Goal: Navigation & Orientation: Find specific page/section

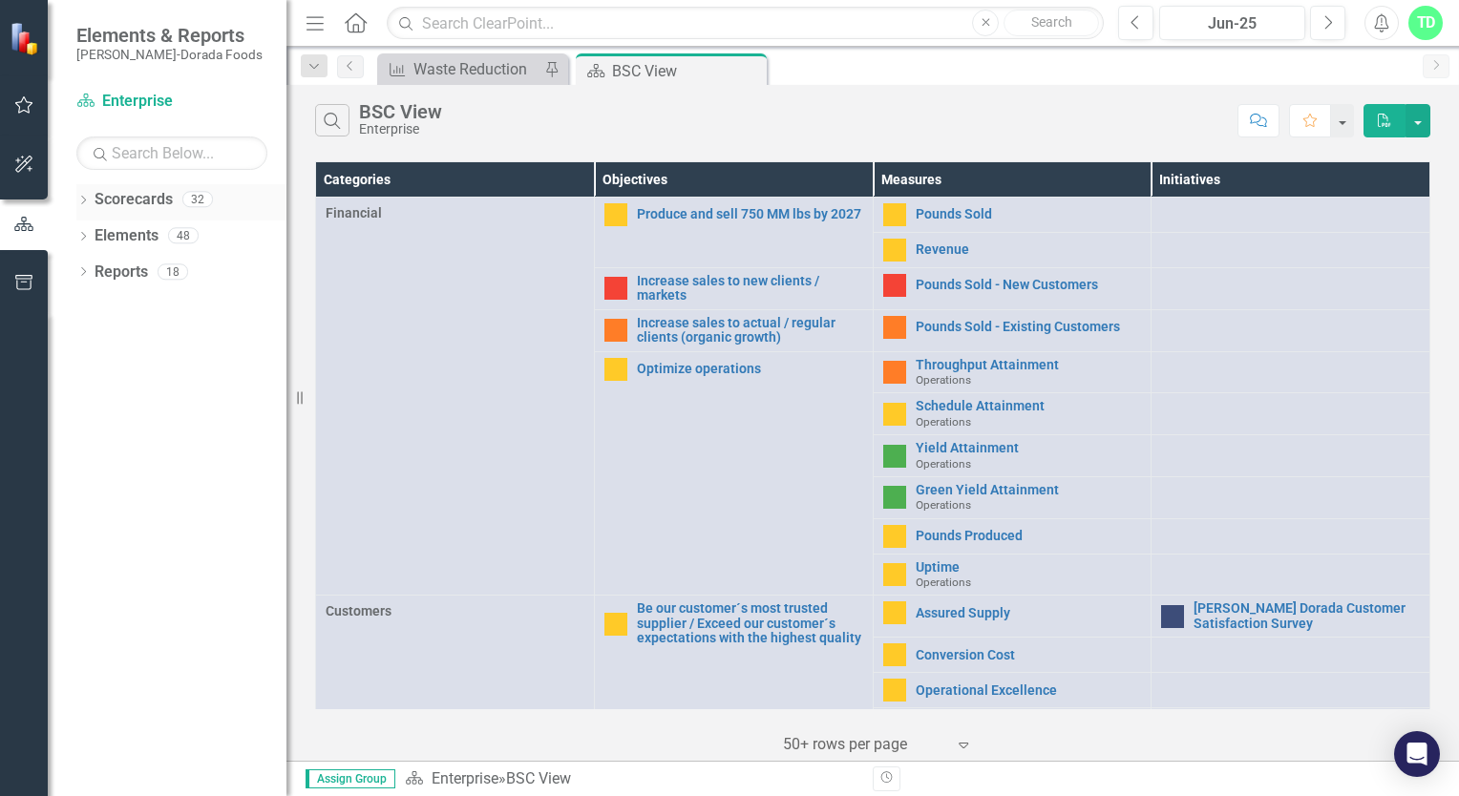
click at [145, 207] on link "Scorecards" at bounding box center [134, 200] width 78 height 22
click at [655, 73] on div "BSC View" at bounding box center [663, 71] width 102 height 24
click at [649, 72] on div "BSC View" at bounding box center [663, 71] width 102 height 24
click at [496, 70] on div "Waste Reduction" at bounding box center [476, 69] width 126 height 24
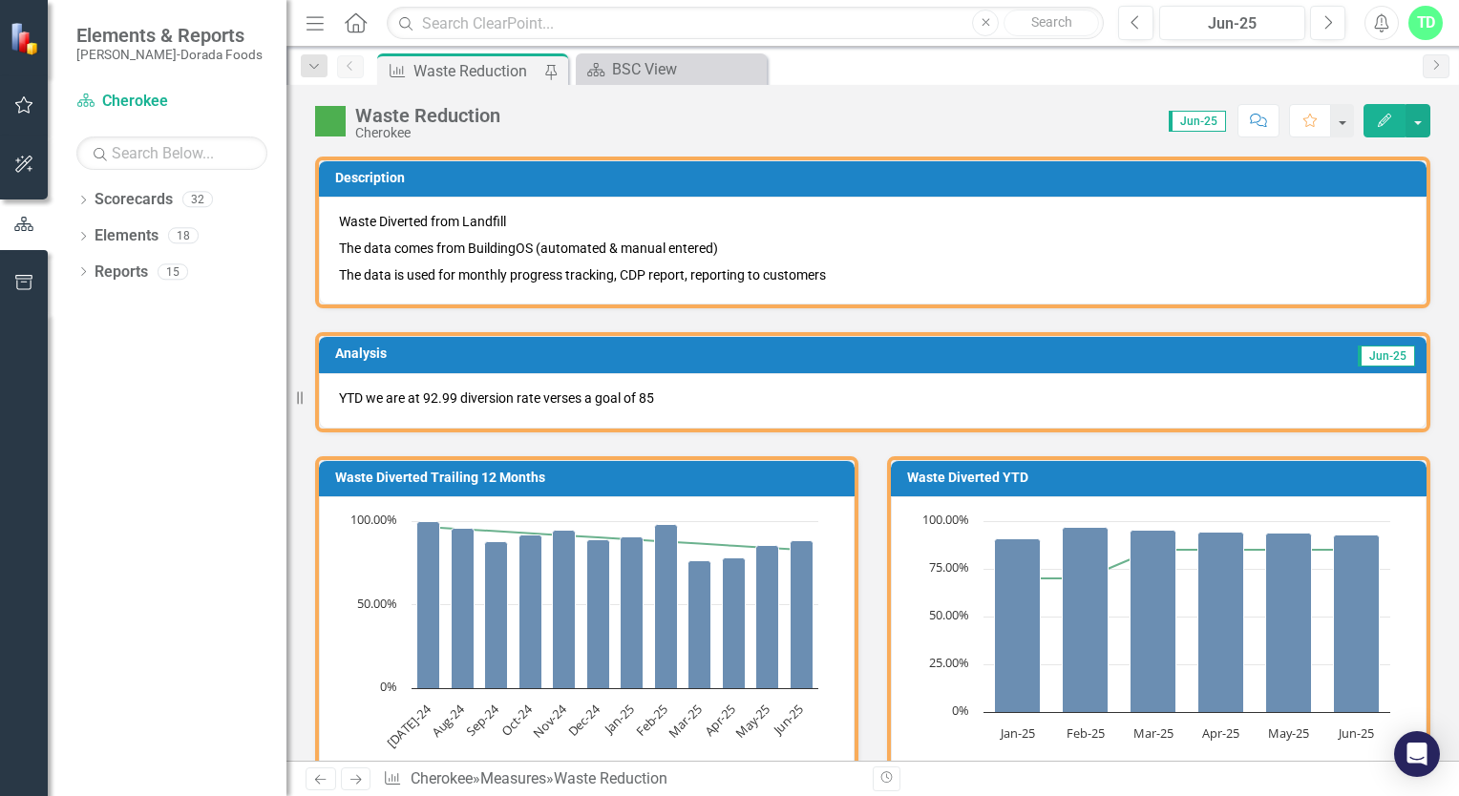
click at [313, 19] on icon "Menu" at bounding box center [315, 22] width 25 height 20
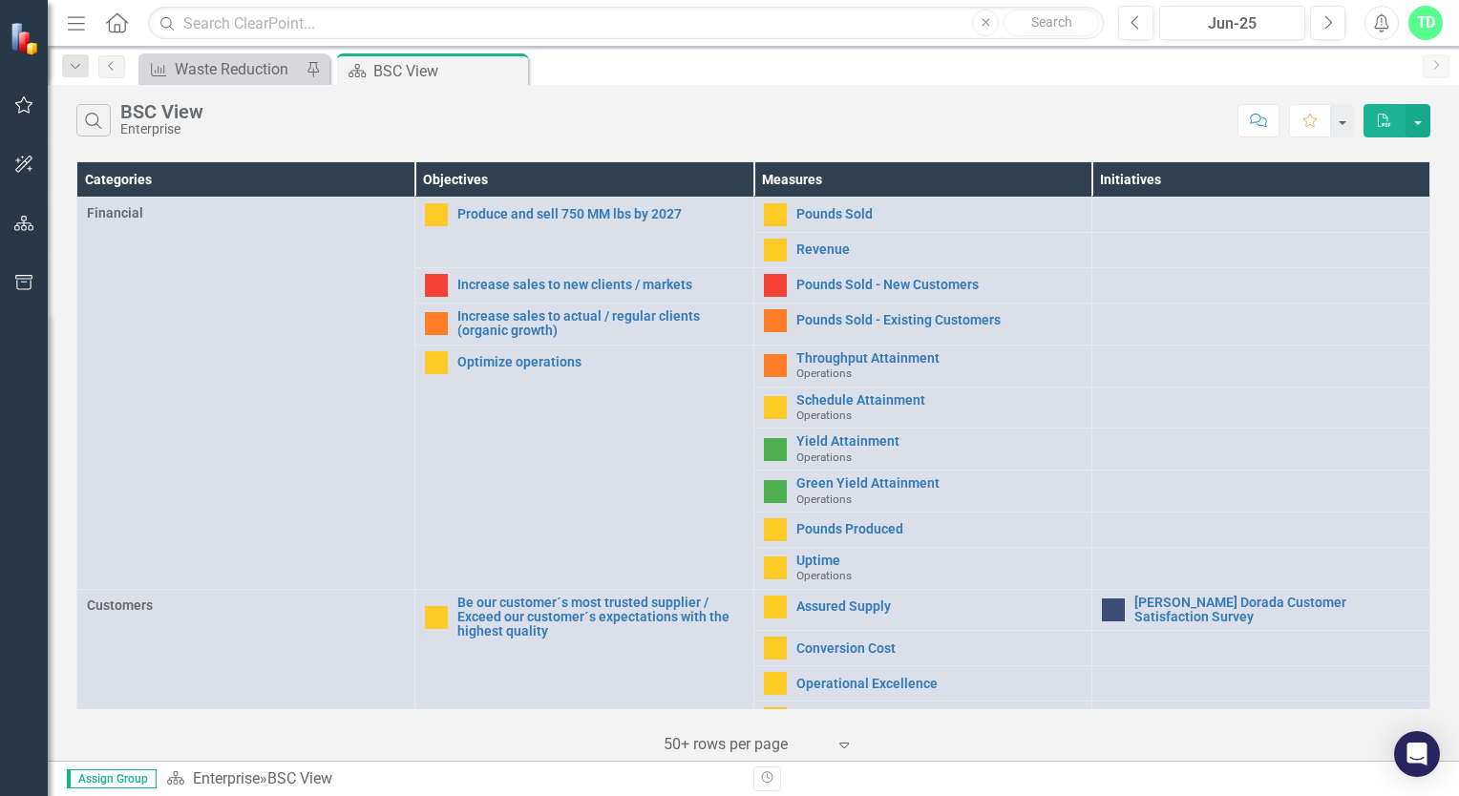
click at [165, 116] on div "BSC View" at bounding box center [161, 111] width 83 height 21
click at [417, 76] on div "BSC View" at bounding box center [424, 71] width 102 height 24
drag, startPoint x: 417, startPoint y: 76, endPoint x: 324, endPoint y: 113, distance: 100.3
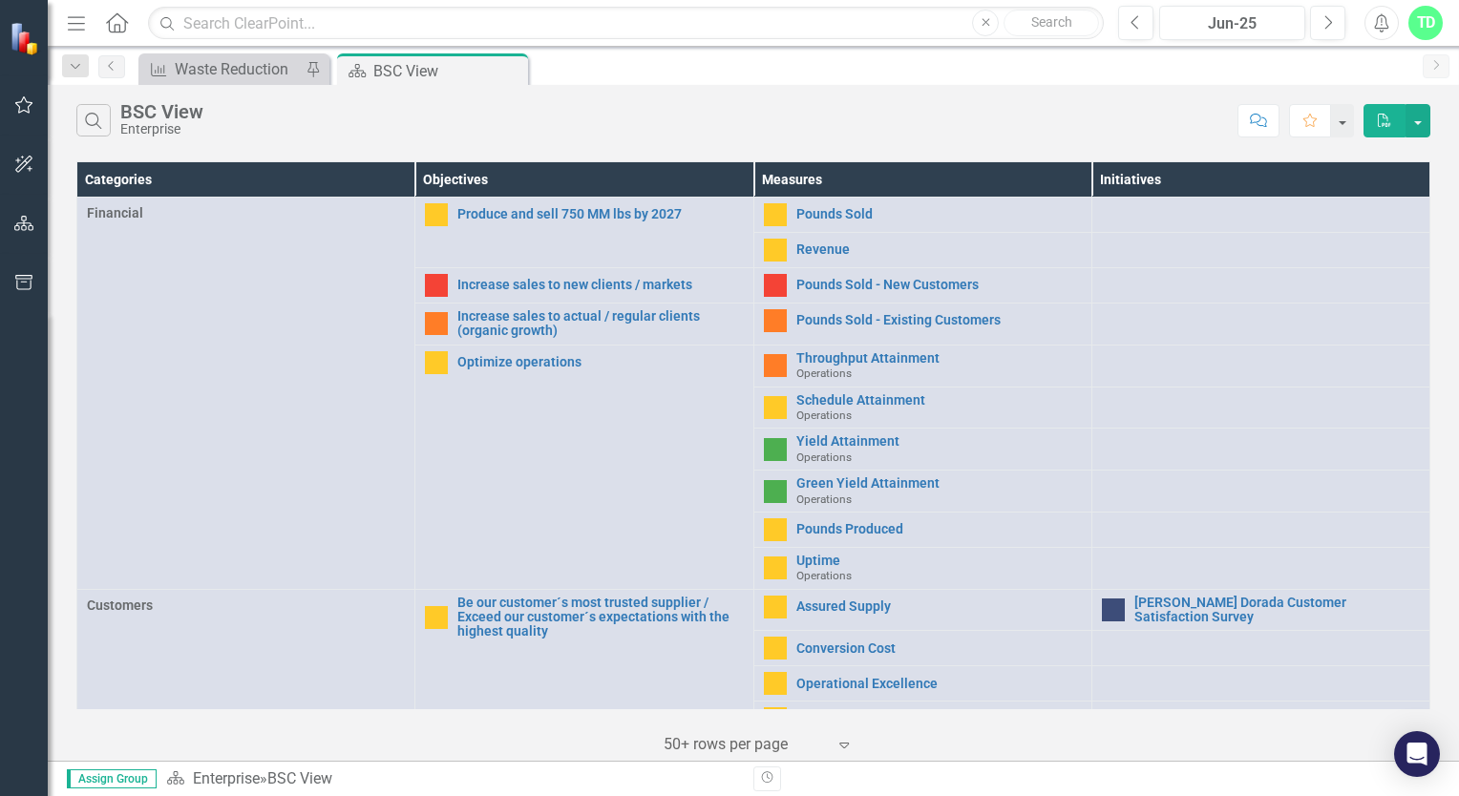
click at [344, 128] on div "Search BSC View Enterprise" at bounding box center [651, 120] width 1151 height 32
click at [111, 65] on icon "Previous" at bounding box center [111, 65] width 15 height 11
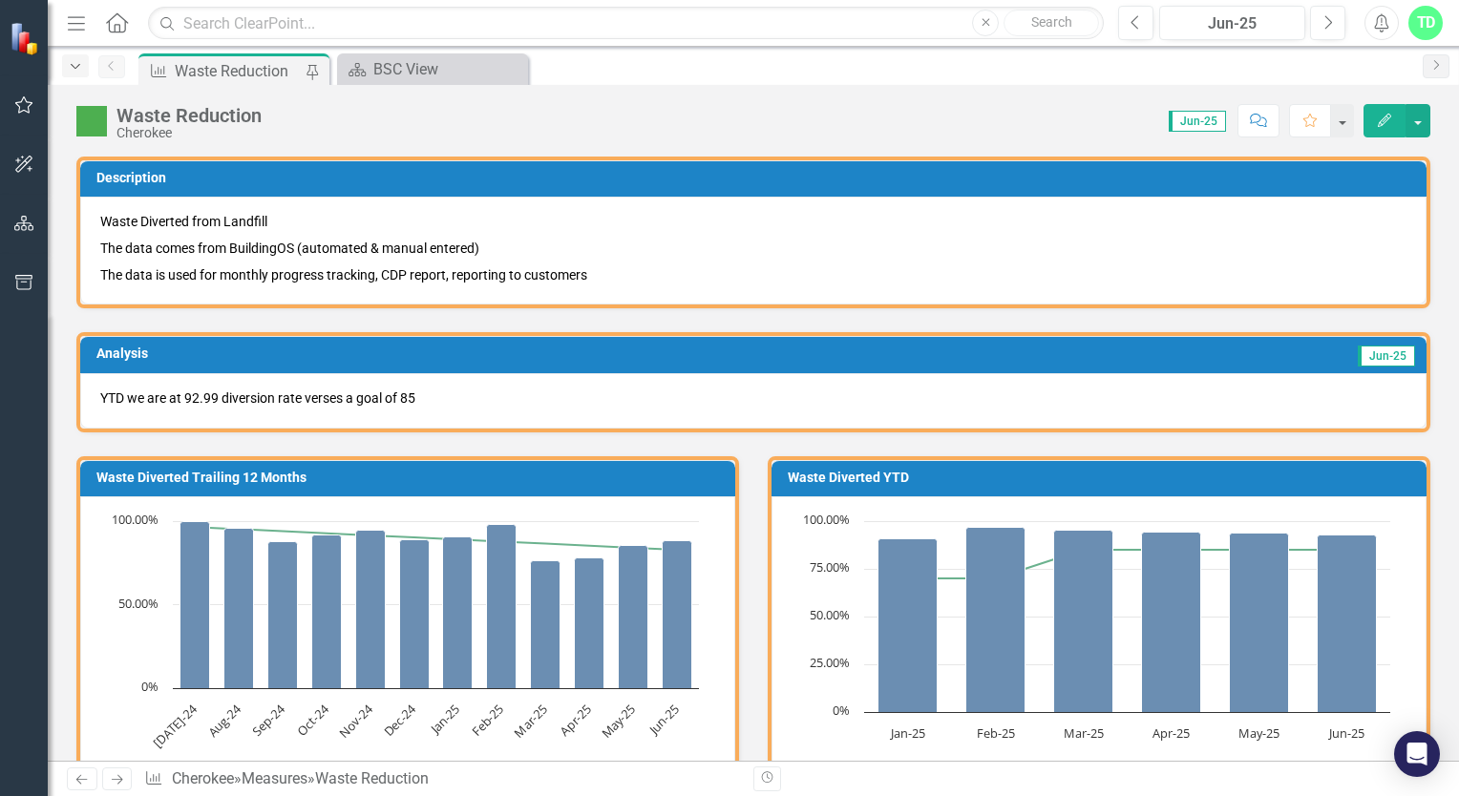
click at [73, 70] on icon "Dropdown" at bounding box center [75, 66] width 17 height 13
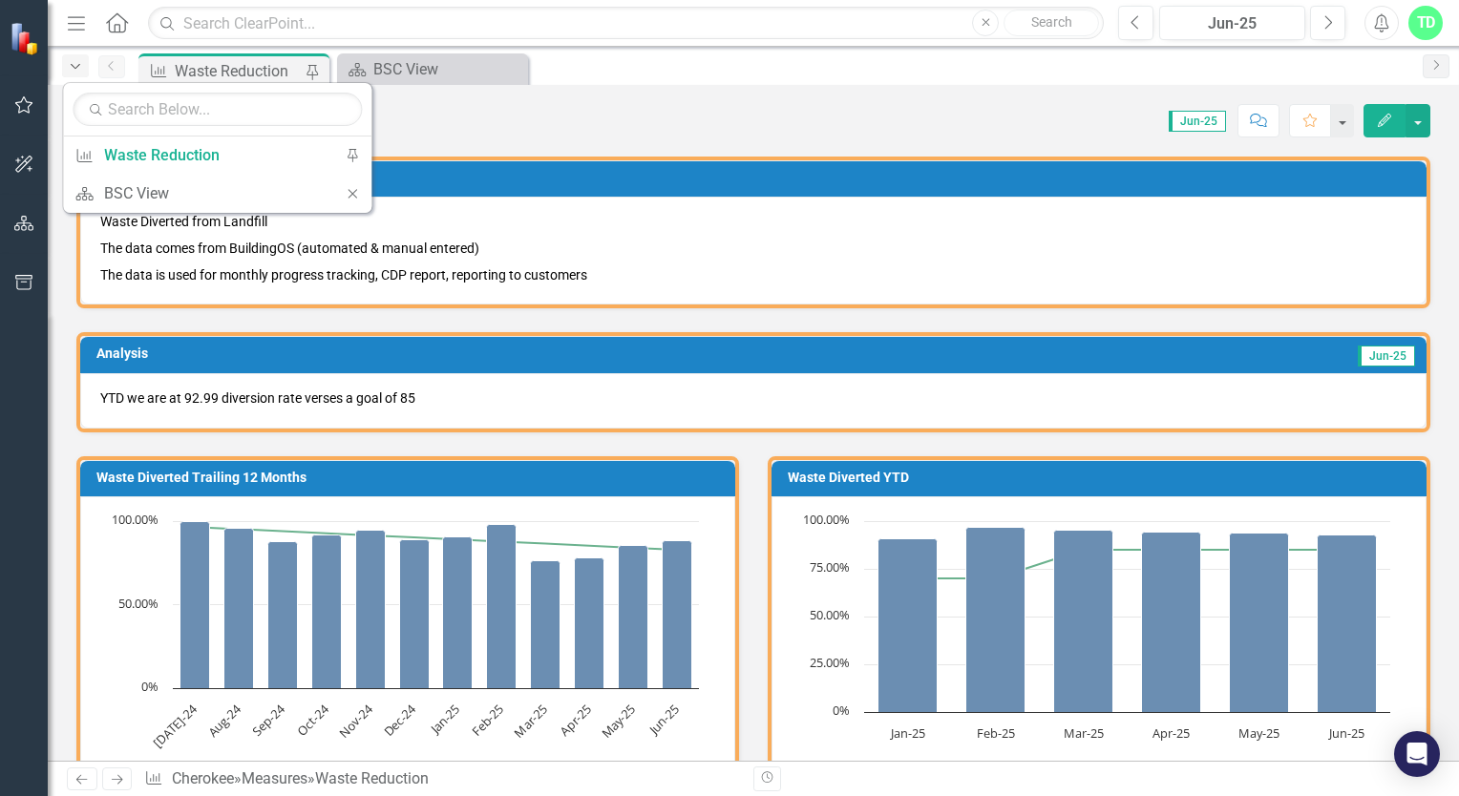
click at [78, 67] on icon "Dropdown" at bounding box center [75, 66] width 17 height 13
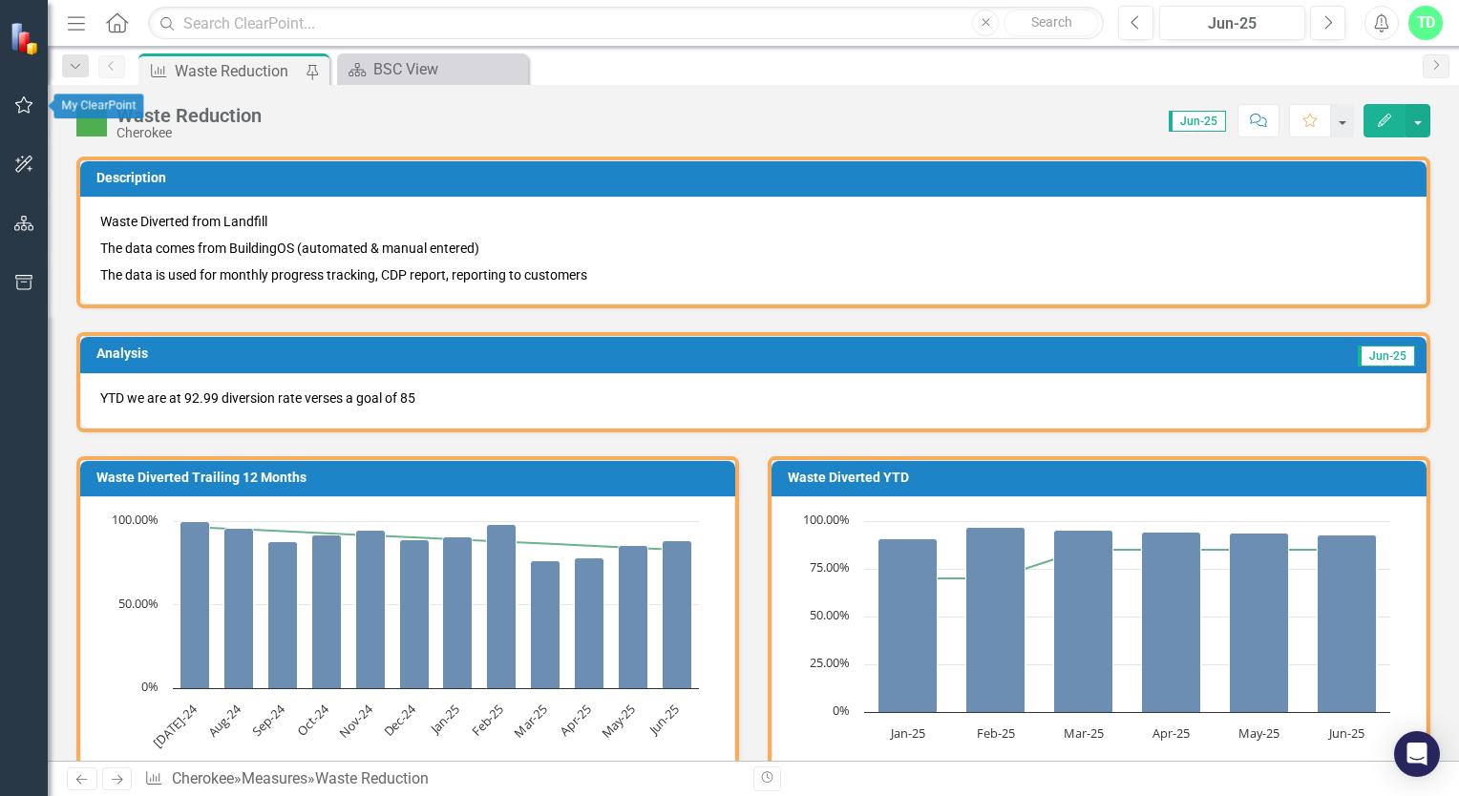
click at [23, 107] on icon "button" at bounding box center [24, 104] width 20 height 15
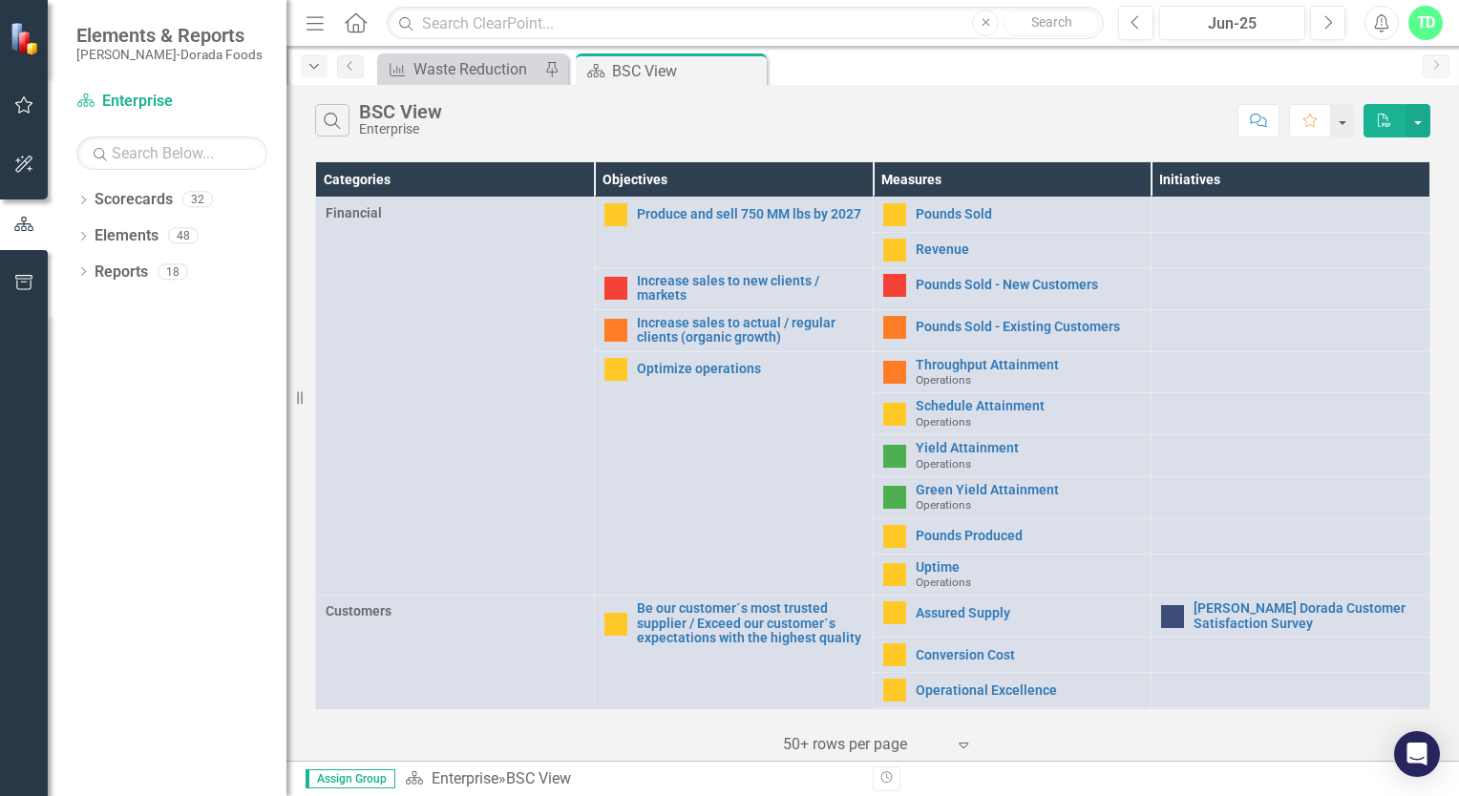
click at [320, 67] on icon "Dropdown" at bounding box center [313, 66] width 17 height 13
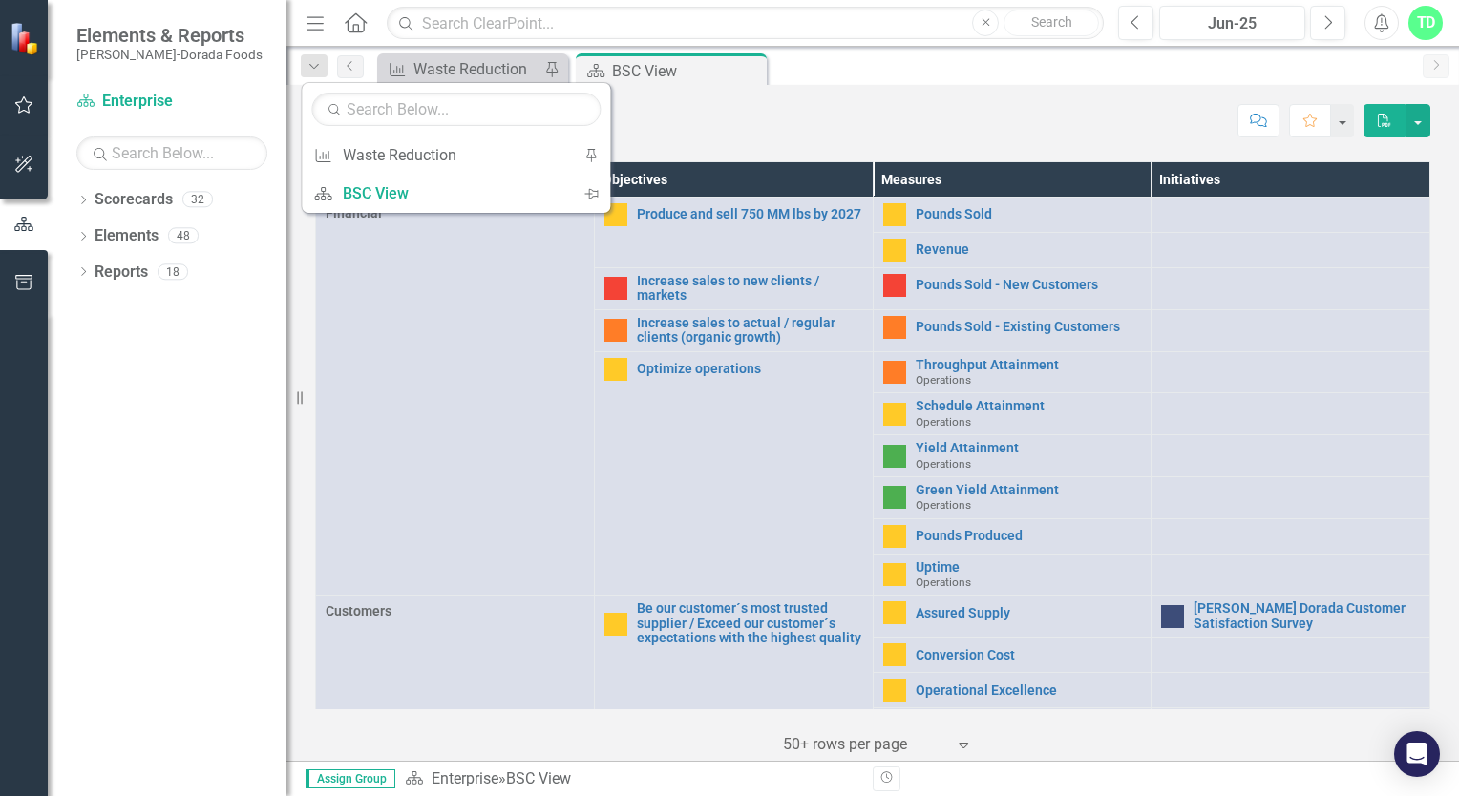
click at [703, 107] on div "Search BSC View Enterprise" at bounding box center [771, 120] width 913 height 32
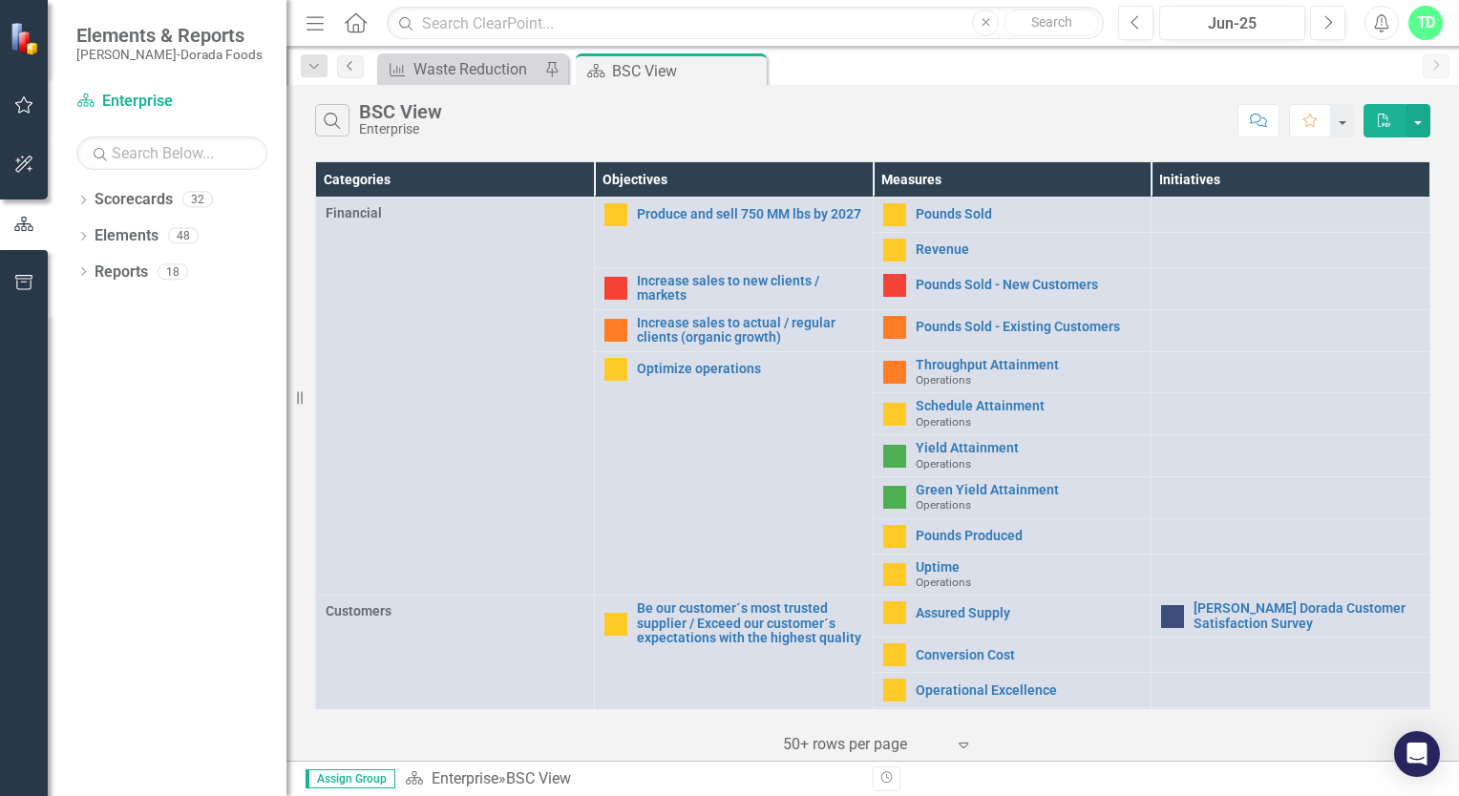
click at [346, 64] on icon "Previous" at bounding box center [350, 65] width 15 height 11
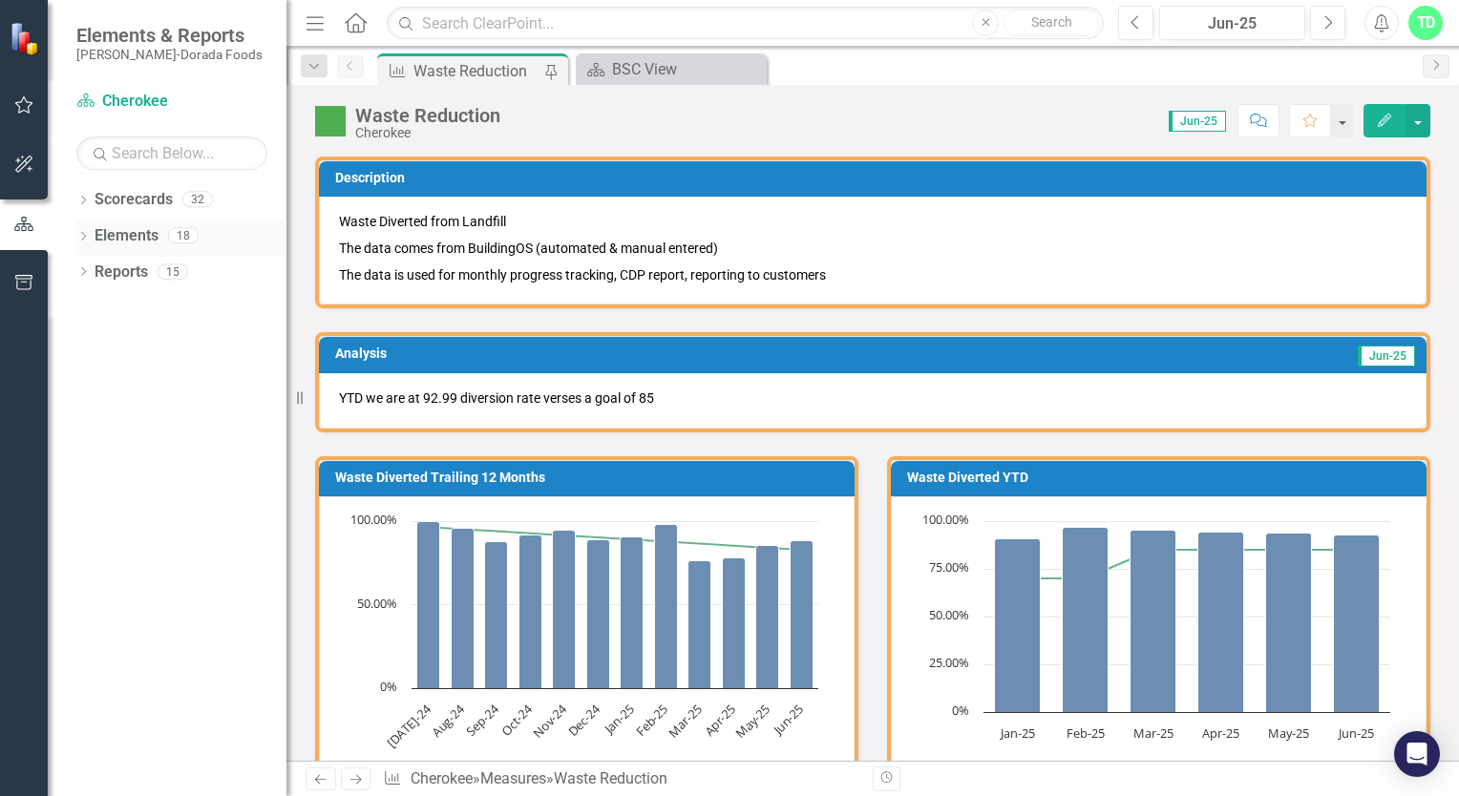
click at [162, 231] on div "Elements 18" at bounding box center [191, 239] width 192 height 36
click at [145, 204] on link "Scorecards" at bounding box center [134, 200] width 78 height 22
click at [134, 280] on link "Reports" at bounding box center [121, 273] width 53 height 22
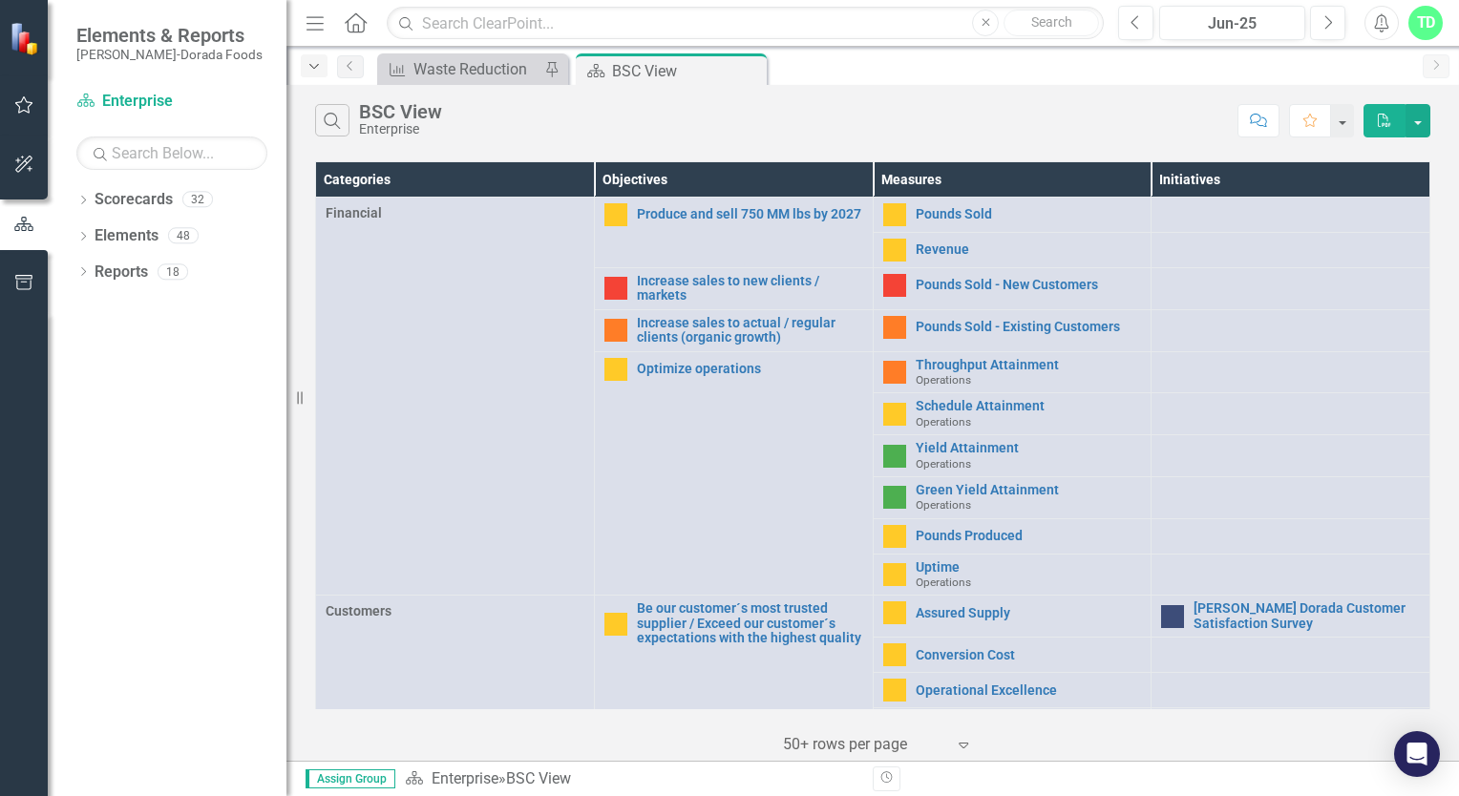
click at [307, 65] on icon "Dropdown" at bounding box center [313, 66] width 17 height 13
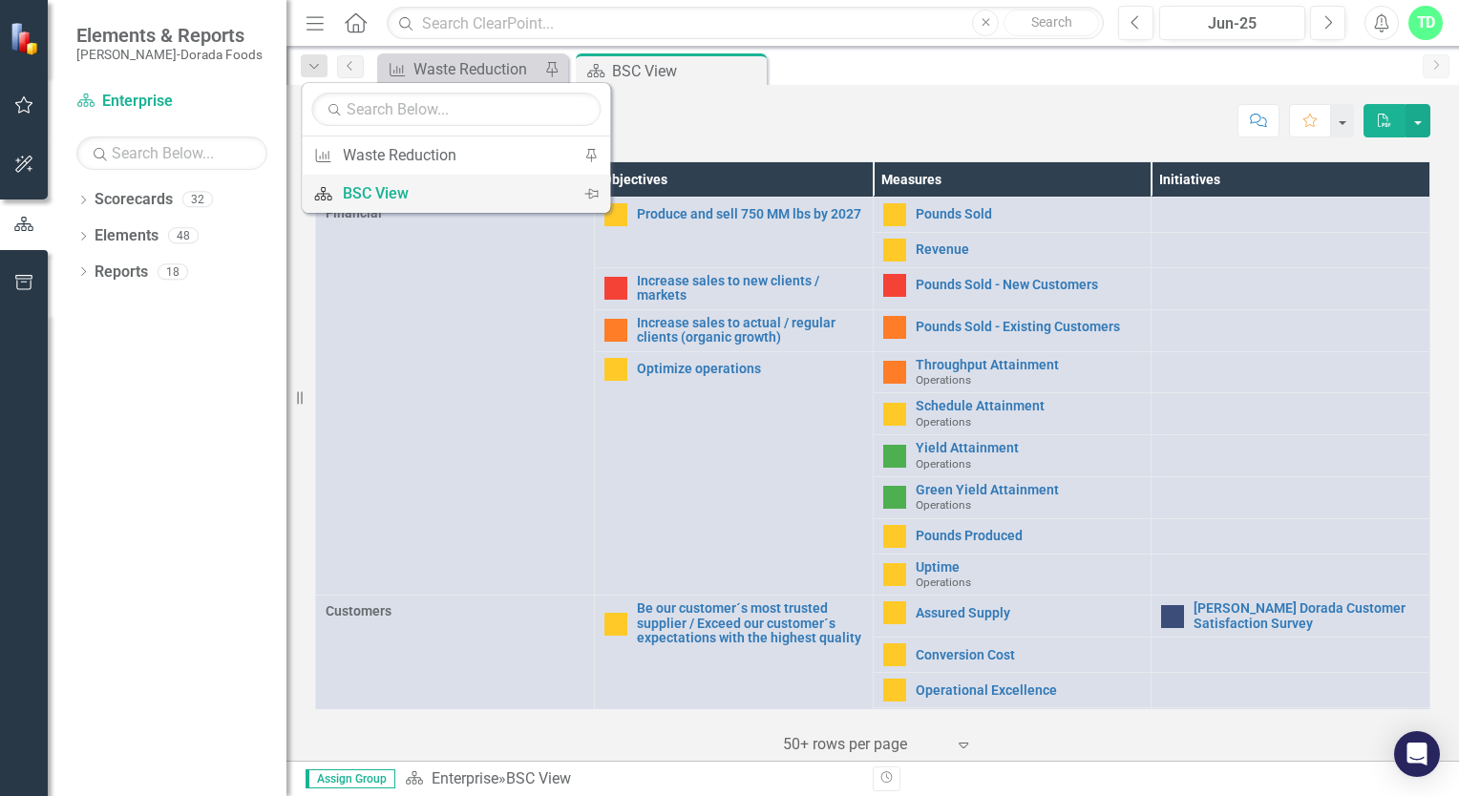
click at [352, 200] on div "BSC View" at bounding box center [453, 193] width 220 height 24
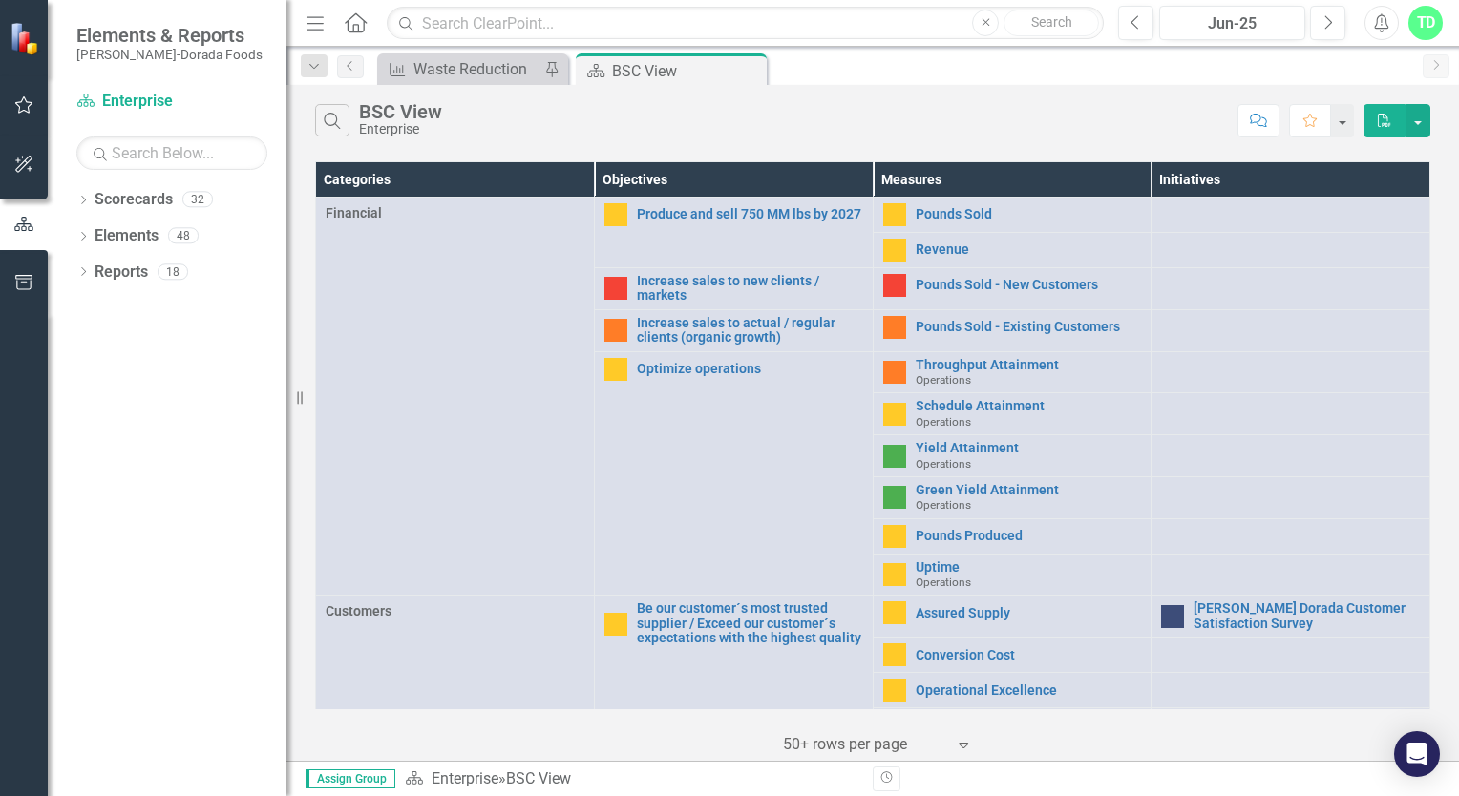
click at [305, 21] on icon "Menu" at bounding box center [315, 22] width 25 height 20
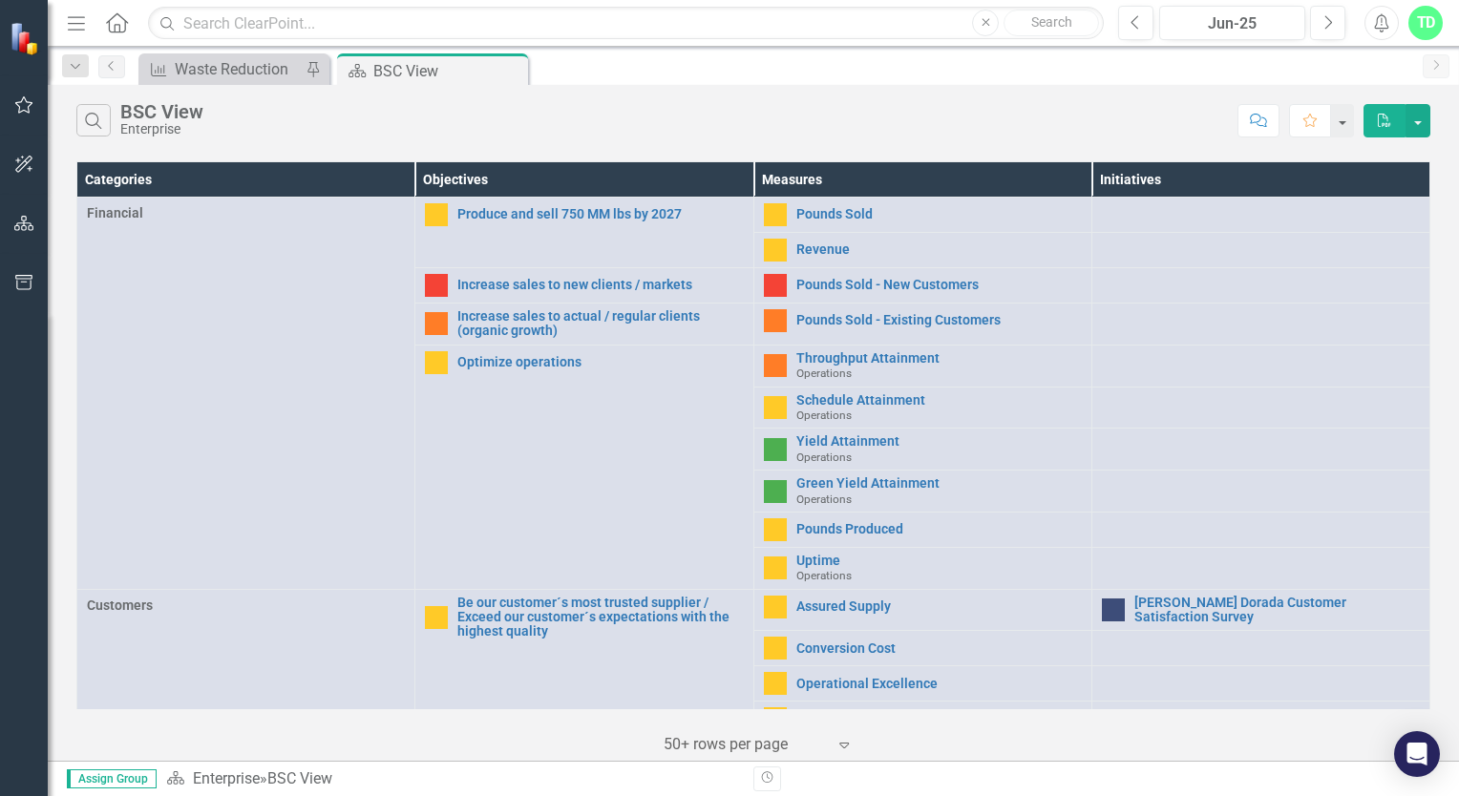
click at [74, 11] on button "Menu" at bounding box center [76, 23] width 25 height 32
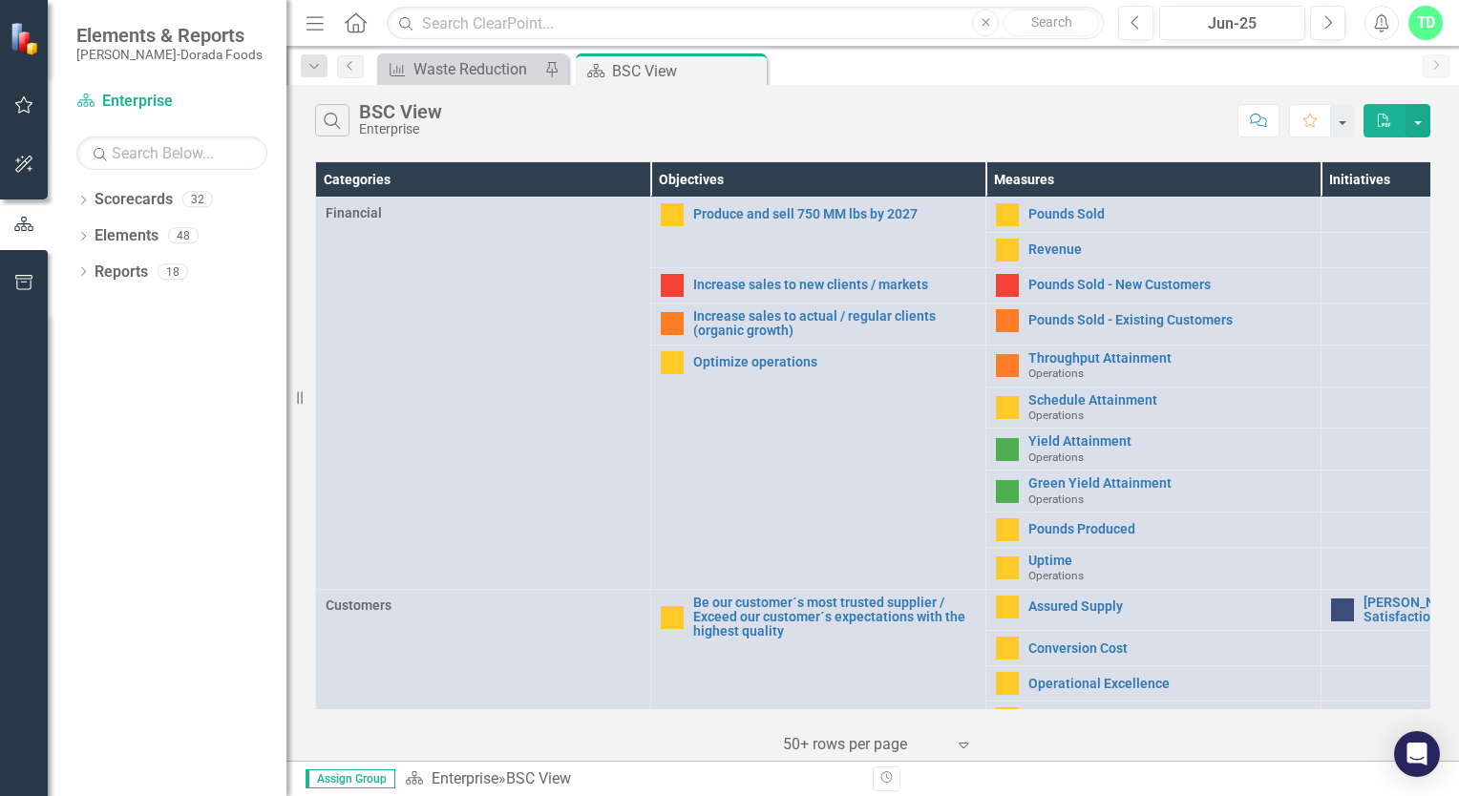
click at [322, 13] on icon "Menu" at bounding box center [315, 22] width 25 height 20
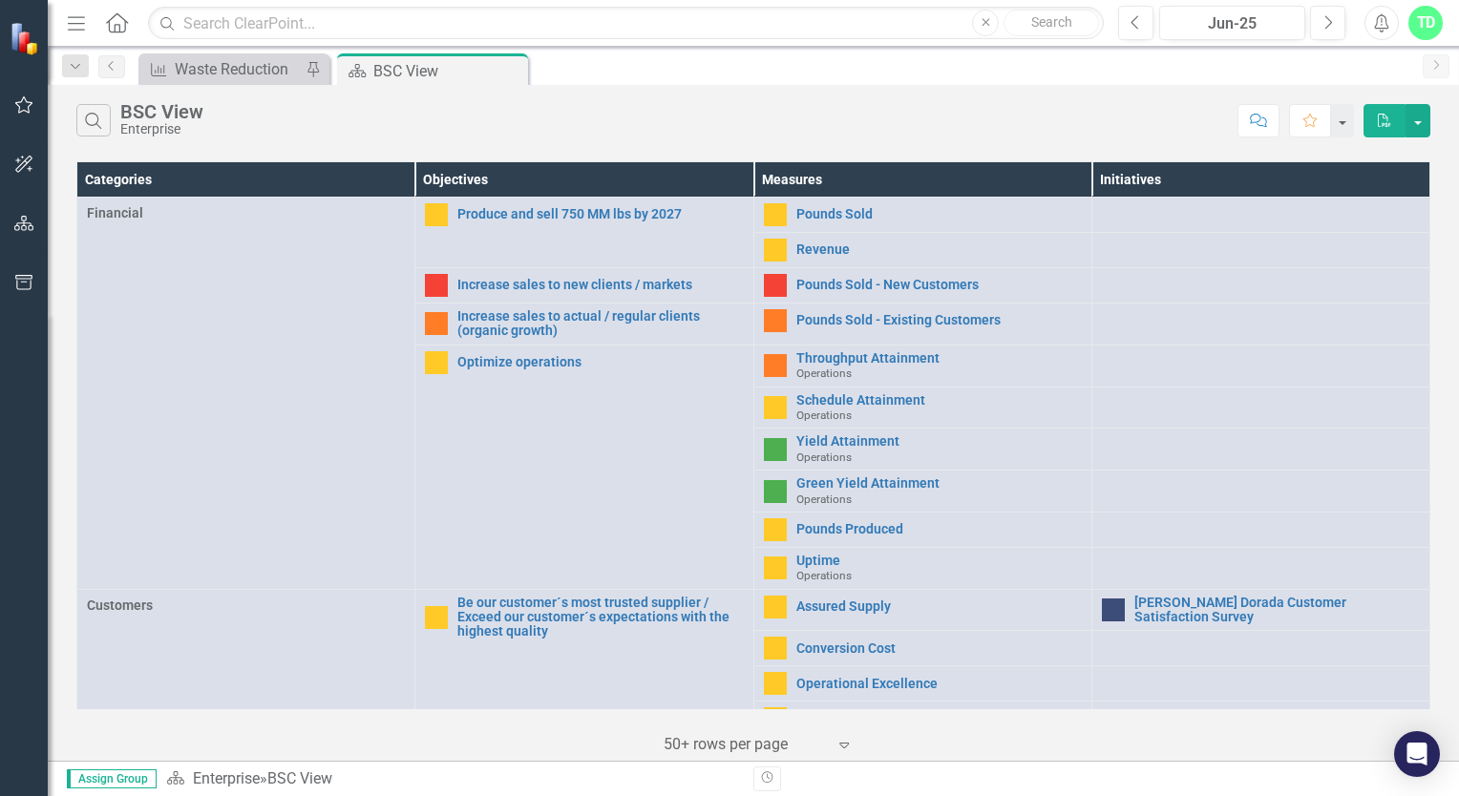
click at [80, 31] on icon "Menu" at bounding box center [76, 22] width 25 height 20
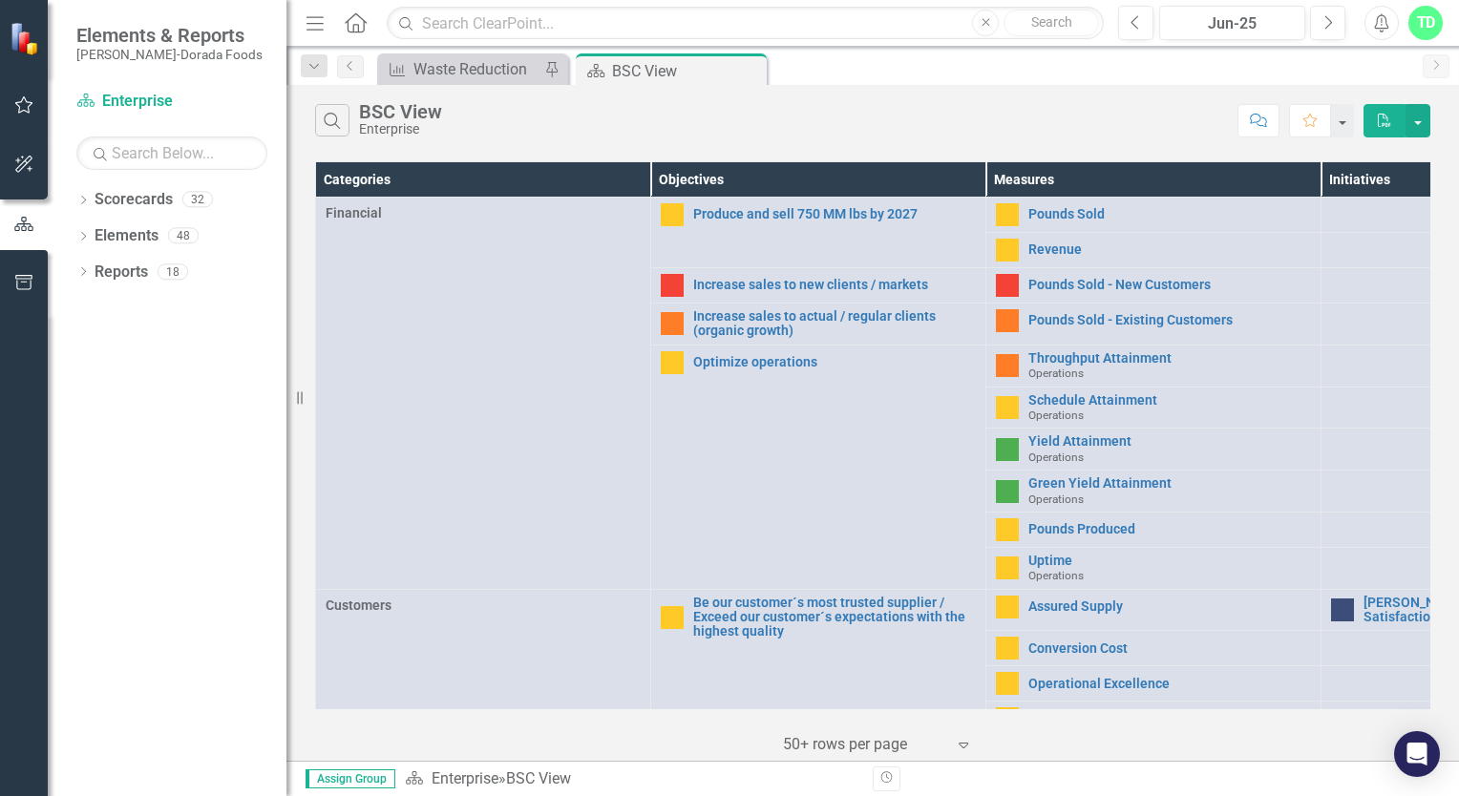
click at [311, 23] on icon "Menu" at bounding box center [315, 22] width 25 height 20
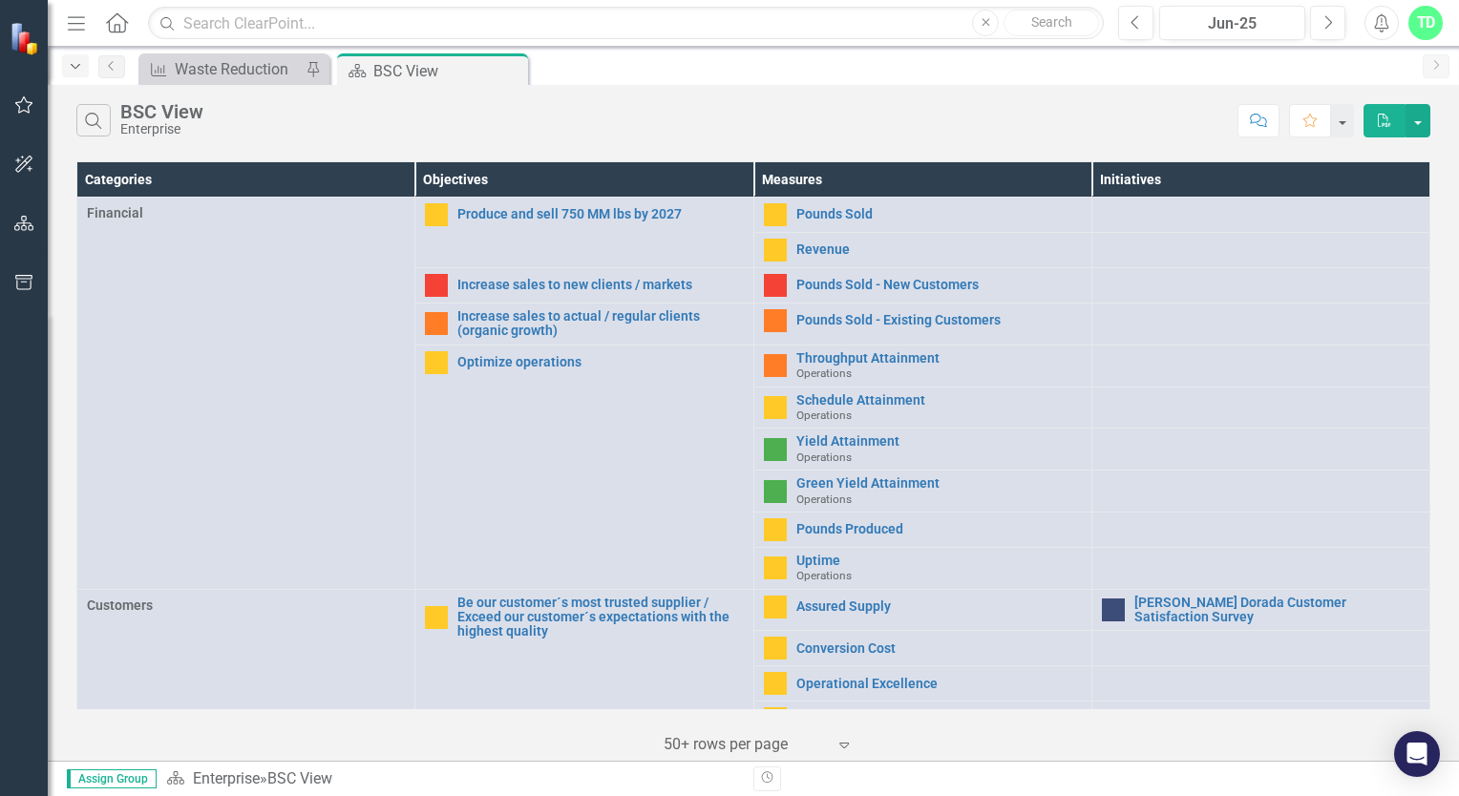
click at [69, 67] on icon "Dropdown" at bounding box center [75, 66] width 17 height 13
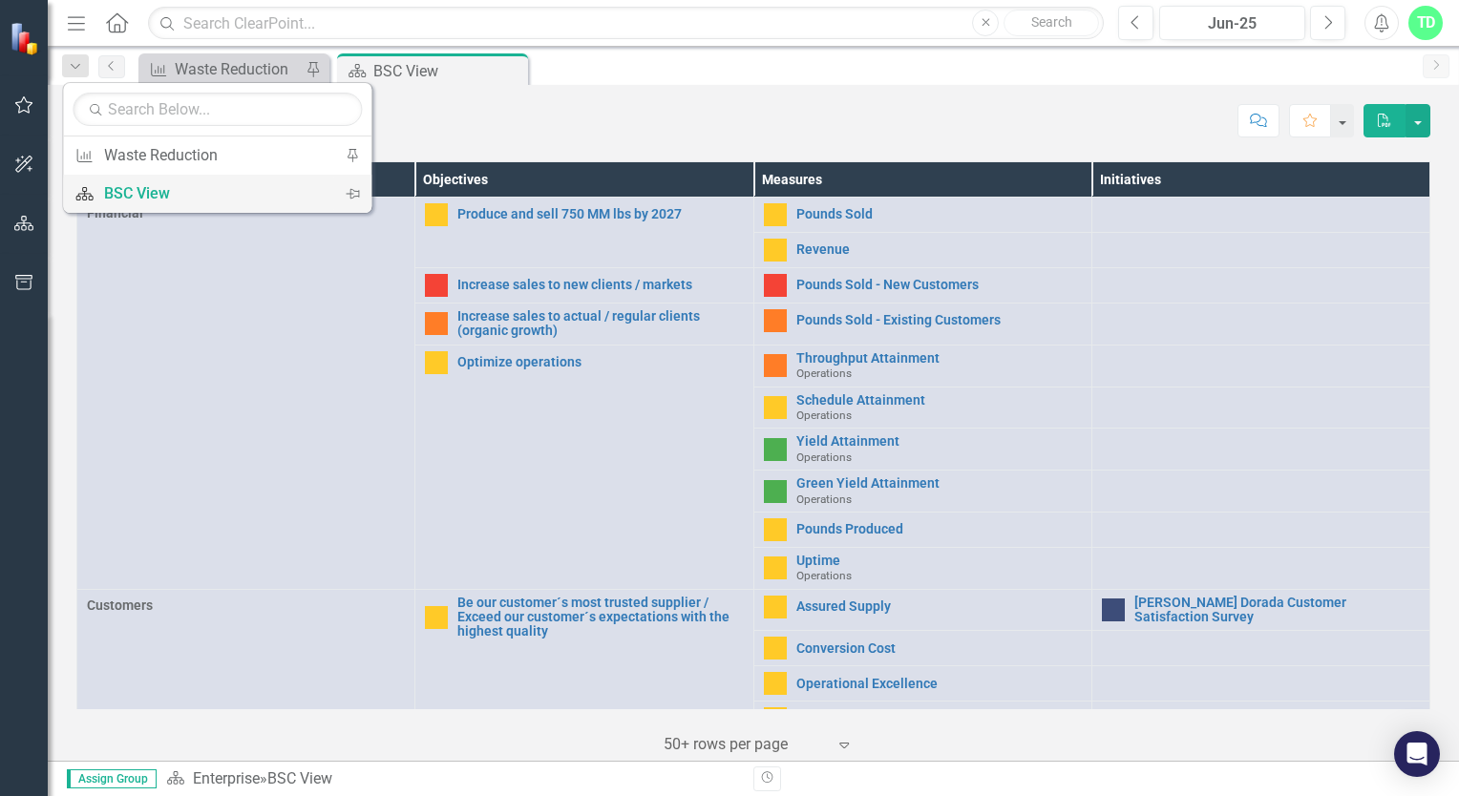
click at [168, 197] on div "BSC View" at bounding box center [214, 193] width 220 height 24
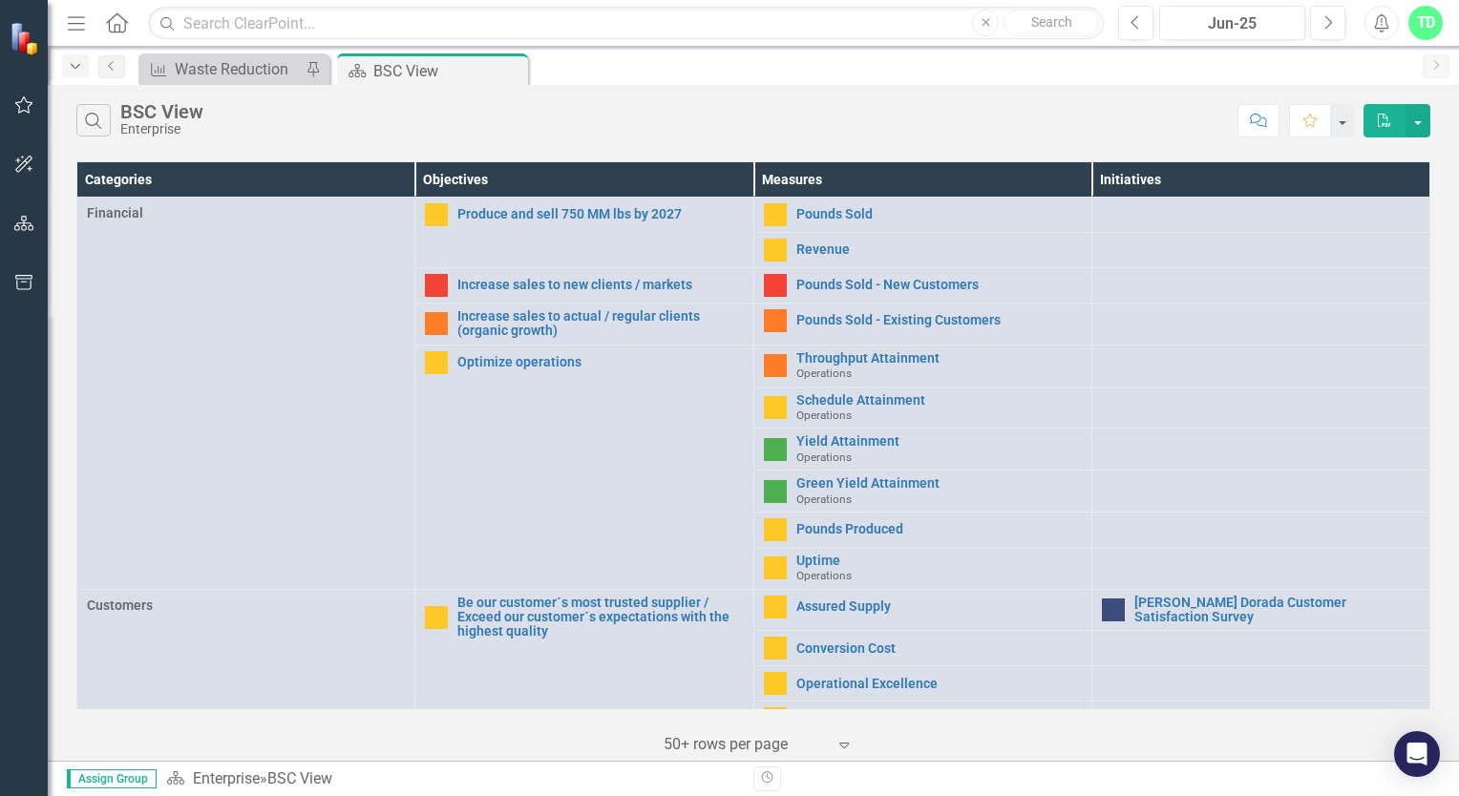
click at [86, 70] on div "Dropdown" at bounding box center [75, 65] width 27 height 23
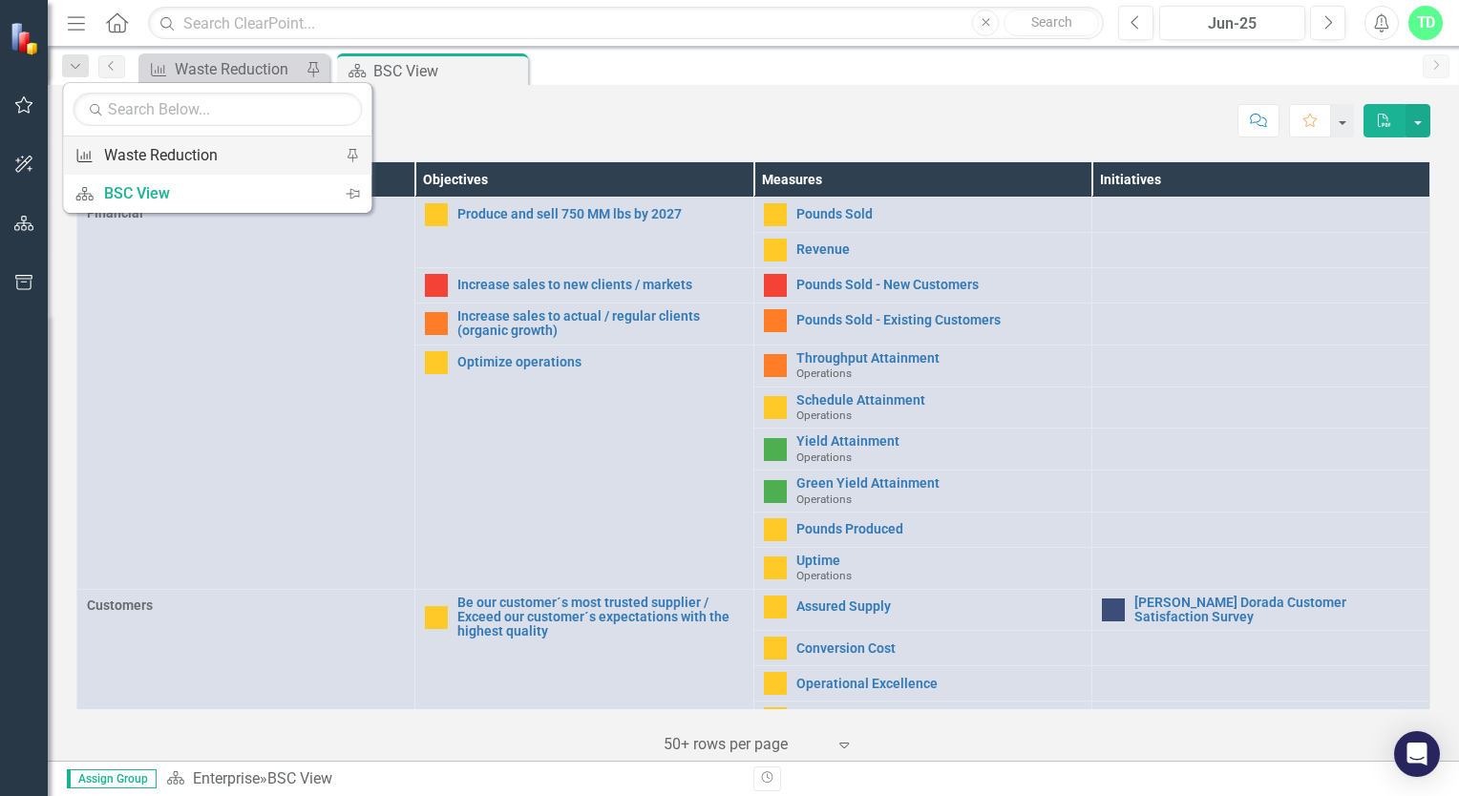
click at [132, 146] on div "Waste Reduction" at bounding box center [214, 155] width 220 height 24
